Goal: Task Accomplishment & Management: Manage account settings

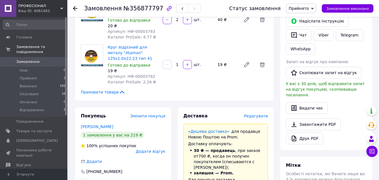
scroll to position [140, 0]
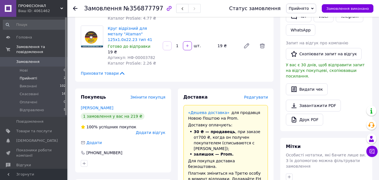
click at [27, 76] on span "Прийняті" at bounding box center [28, 78] width 17 height 5
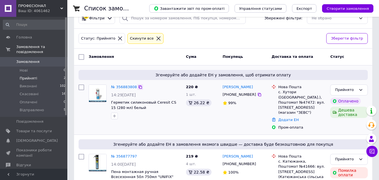
scroll to position [28, 0]
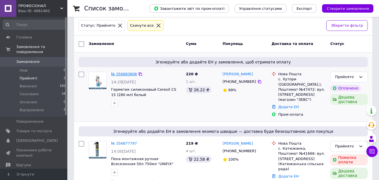
click at [124, 74] on link "№ 356883808" at bounding box center [124, 74] width 26 height 4
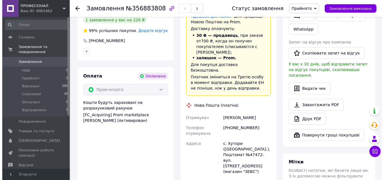
scroll to position [225, 0]
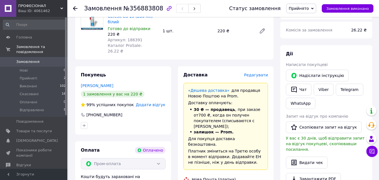
click at [254, 73] on span "Редагувати" at bounding box center [256, 75] width 24 height 4
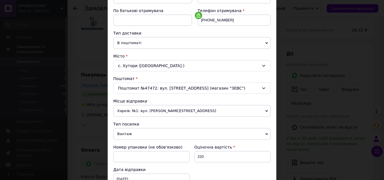
scroll to position [112, 0]
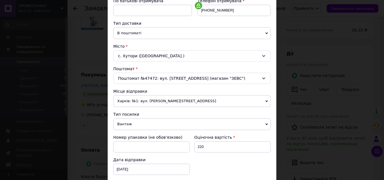
click at [143, 101] on span "Харків: №1: вул. [PERSON_NAME][STREET_ADDRESS]" at bounding box center [191, 101] width 157 height 12
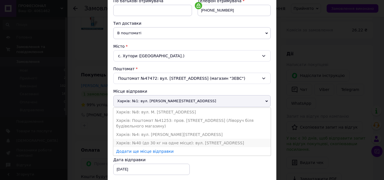
click at [140, 143] on li "Харків: №40 (до 30 кг на одне місце): вул. [STREET_ADDRESS]" at bounding box center [191, 143] width 157 height 8
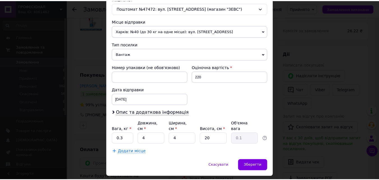
scroll to position [193, 0]
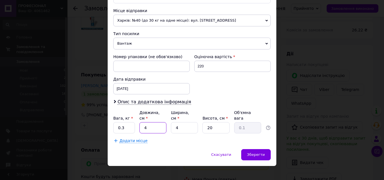
drag, startPoint x: 150, startPoint y: 125, endPoint x: 139, endPoint y: 127, distance: 10.5
click at [139, 127] on input "4" at bounding box center [152, 127] width 27 height 11
type input "5"
drag, startPoint x: 179, startPoint y: 124, endPoint x: 171, endPoint y: 125, distance: 7.9
click at [171, 125] on input "4" at bounding box center [184, 127] width 27 height 11
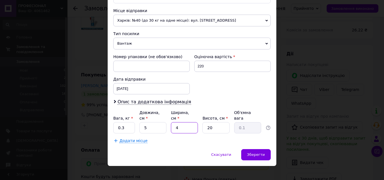
type input "5"
type input "0.13"
type input "5"
click at [214, 123] on input "20" at bounding box center [215, 127] width 27 height 11
click at [252, 152] on span "Зберегти" at bounding box center [256, 154] width 18 height 4
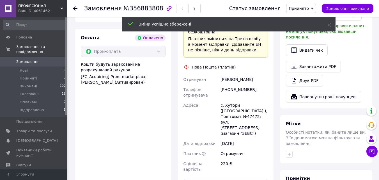
scroll to position [393, 0]
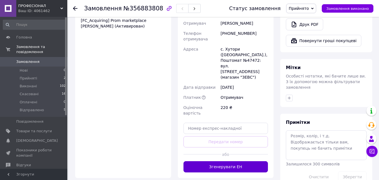
click at [219, 161] on button "Згенерувати ЕН" at bounding box center [226, 166] width 85 height 11
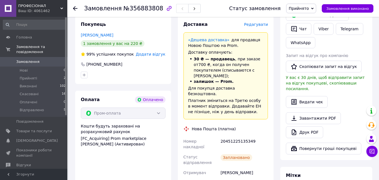
scroll to position [140, 0]
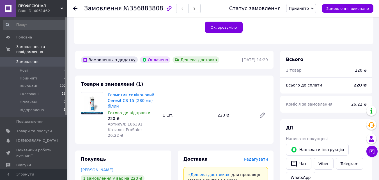
click at [24, 59] on span "Замовлення" at bounding box center [27, 61] width 23 height 5
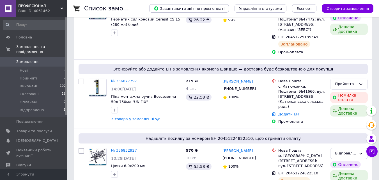
scroll to position [84, 0]
